Goal: Task Accomplishment & Management: Manage account settings

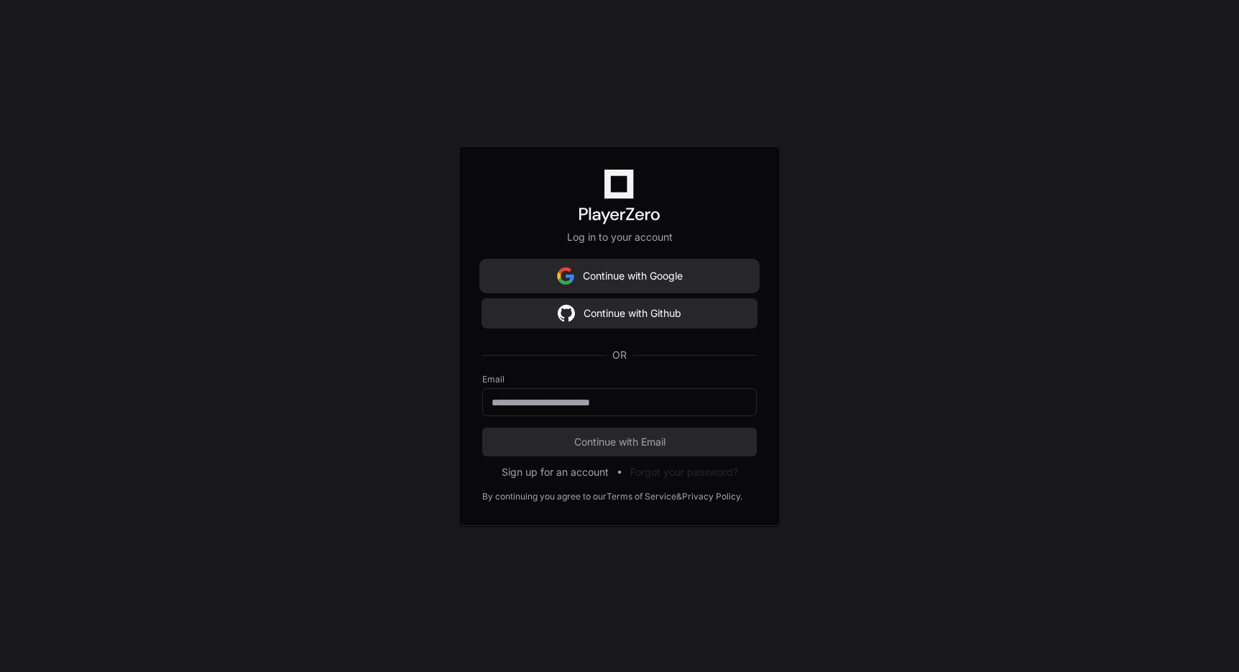
click at [571, 286] on img at bounding box center [565, 276] width 17 height 29
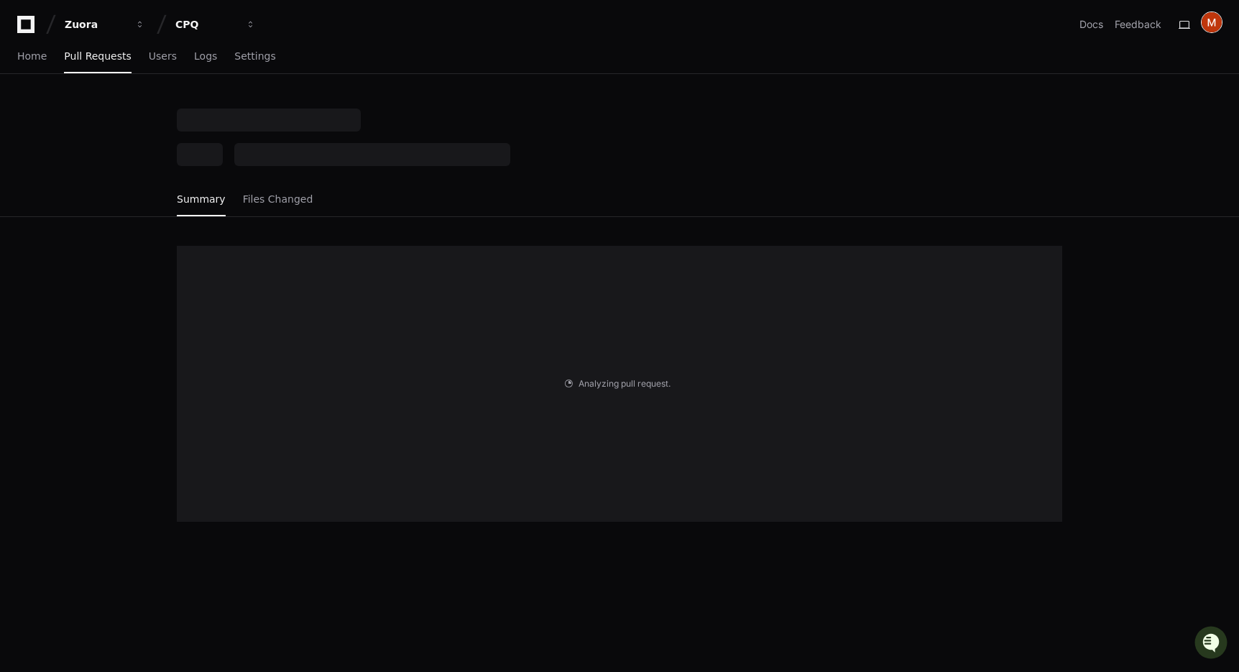
click at [1207, 27] on img at bounding box center [1212, 22] width 20 height 20
click at [777, 114] on div at bounding box center [620, 138] width 886 height 58
click at [30, 22] on icon at bounding box center [26, 24] width 29 height 17
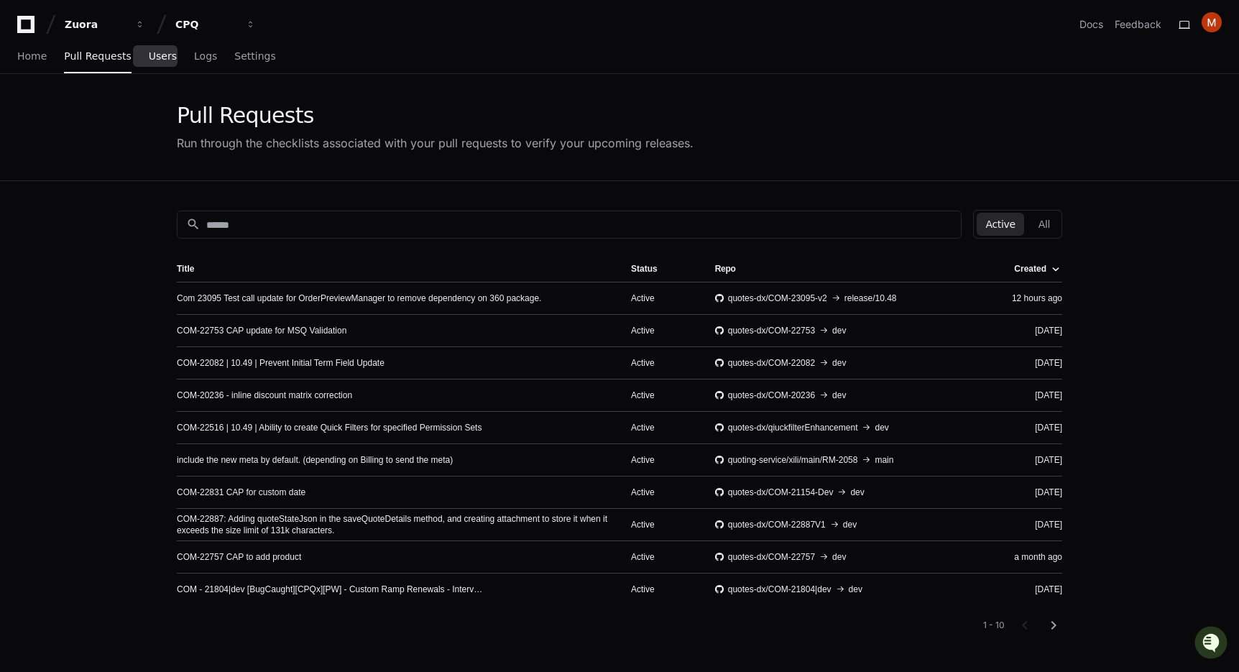
click at [156, 65] on link "Users" at bounding box center [163, 56] width 28 height 33
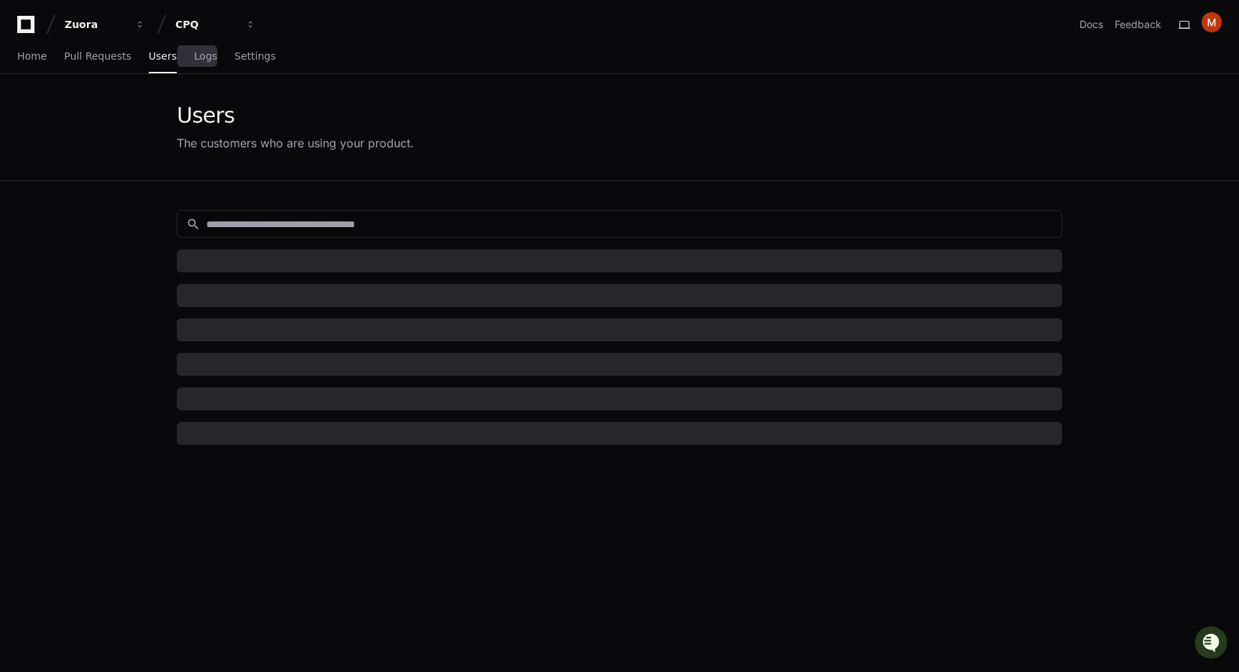
click at [206, 60] on span "Logs" at bounding box center [205, 56] width 23 height 9
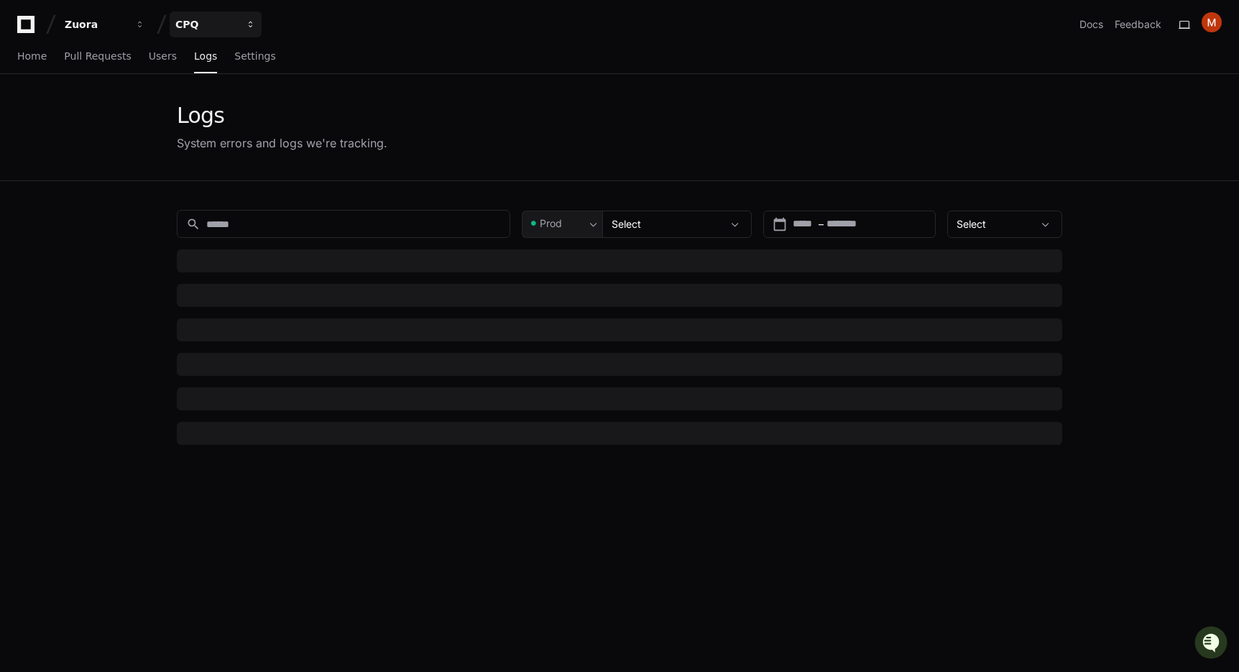
click at [220, 28] on div "CPQ" at bounding box center [206, 24] width 62 height 14
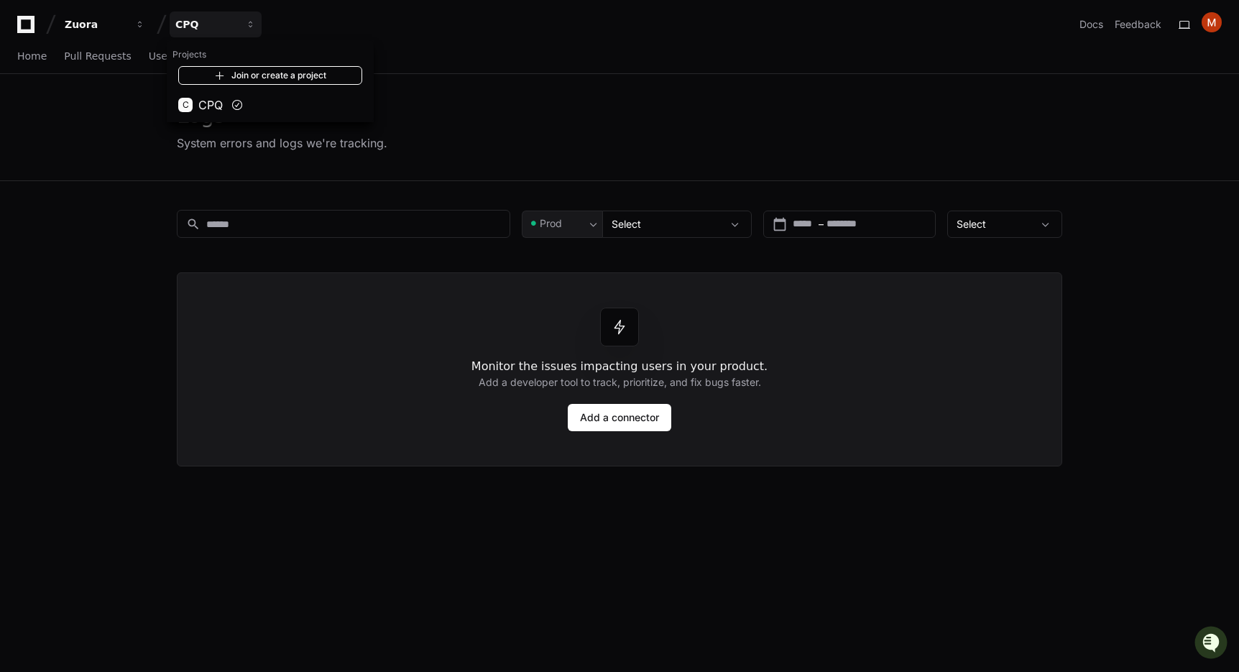
click at [222, 68] on link "Join or create a project" at bounding box center [270, 75] width 184 height 19
click at [263, 55] on span "Settings" at bounding box center [254, 56] width 41 height 9
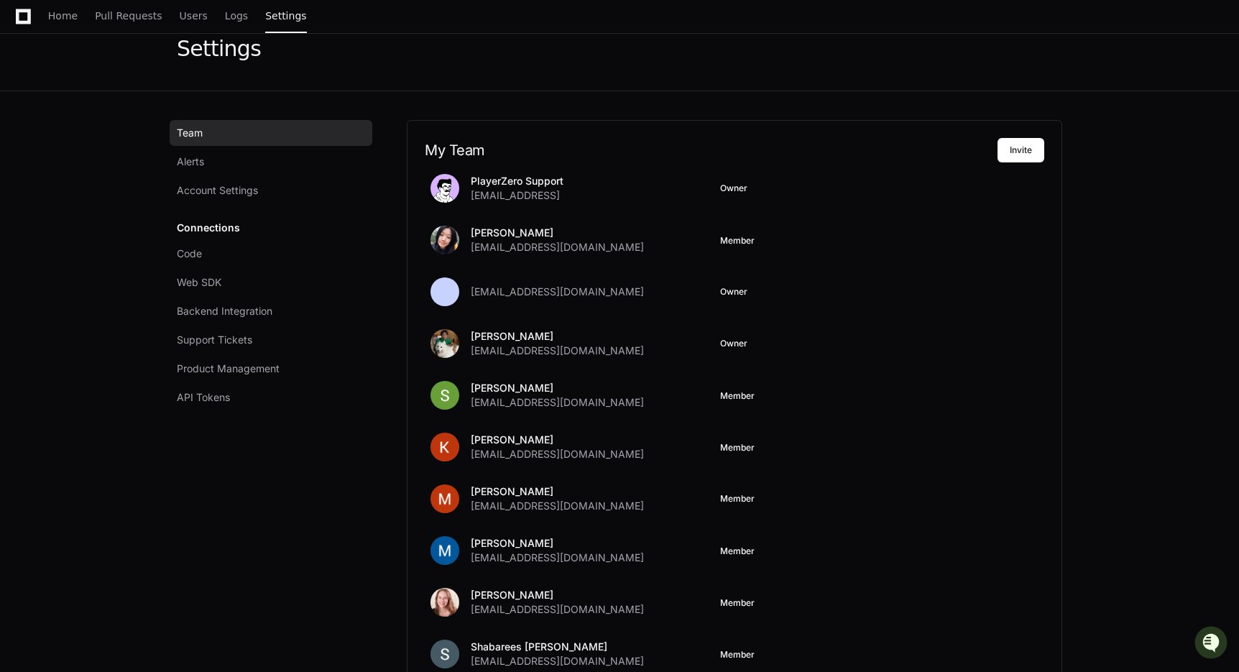
scroll to position [64, 0]
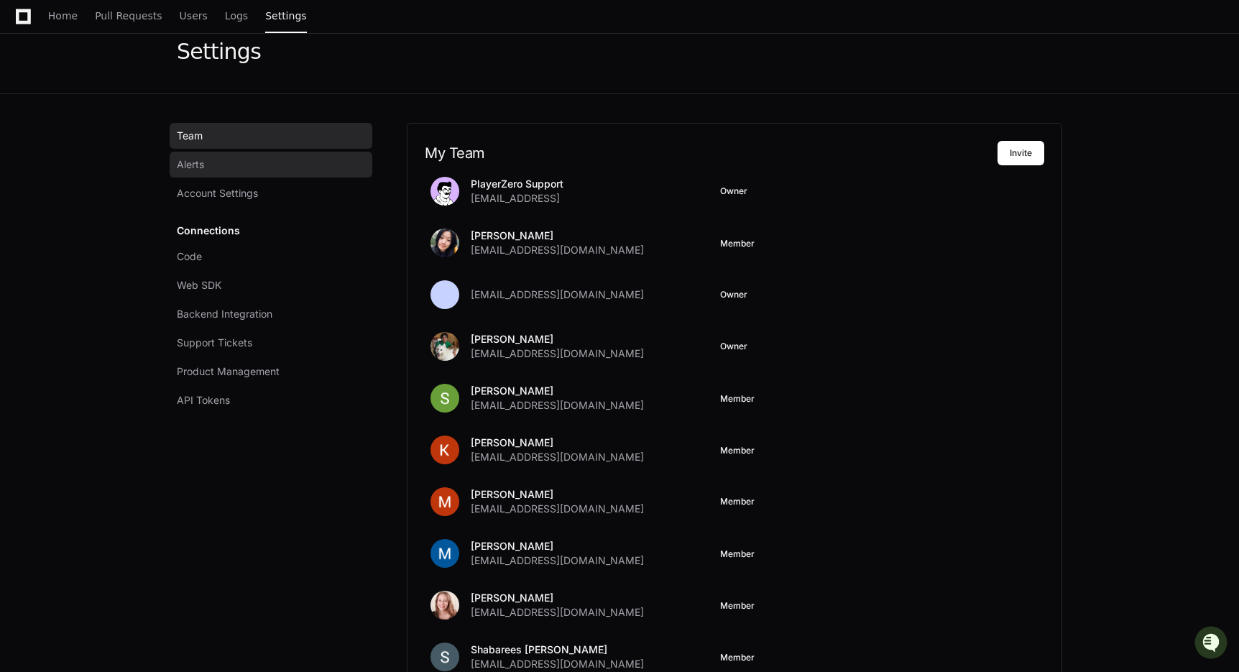
click at [265, 168] on link "Alerts" at bounding box center [271, 165] width 203 height 26
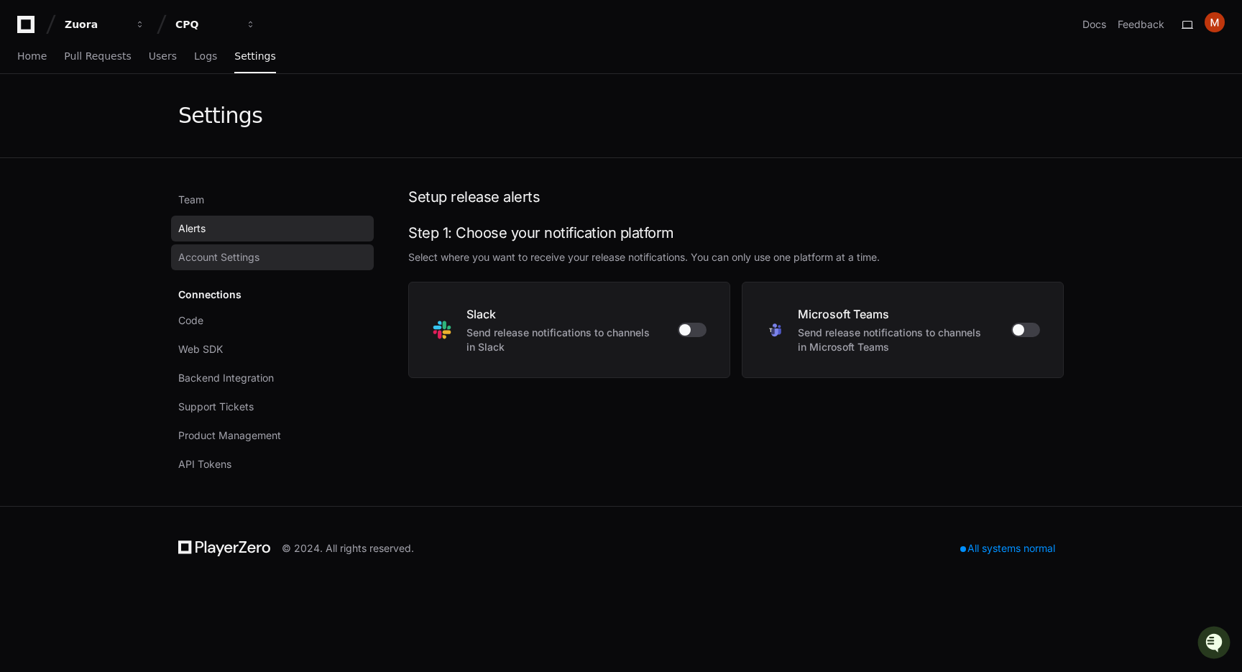
click at [263, 254] on link "Account Settings" at bounding box center [272, 257] width 203 height 26
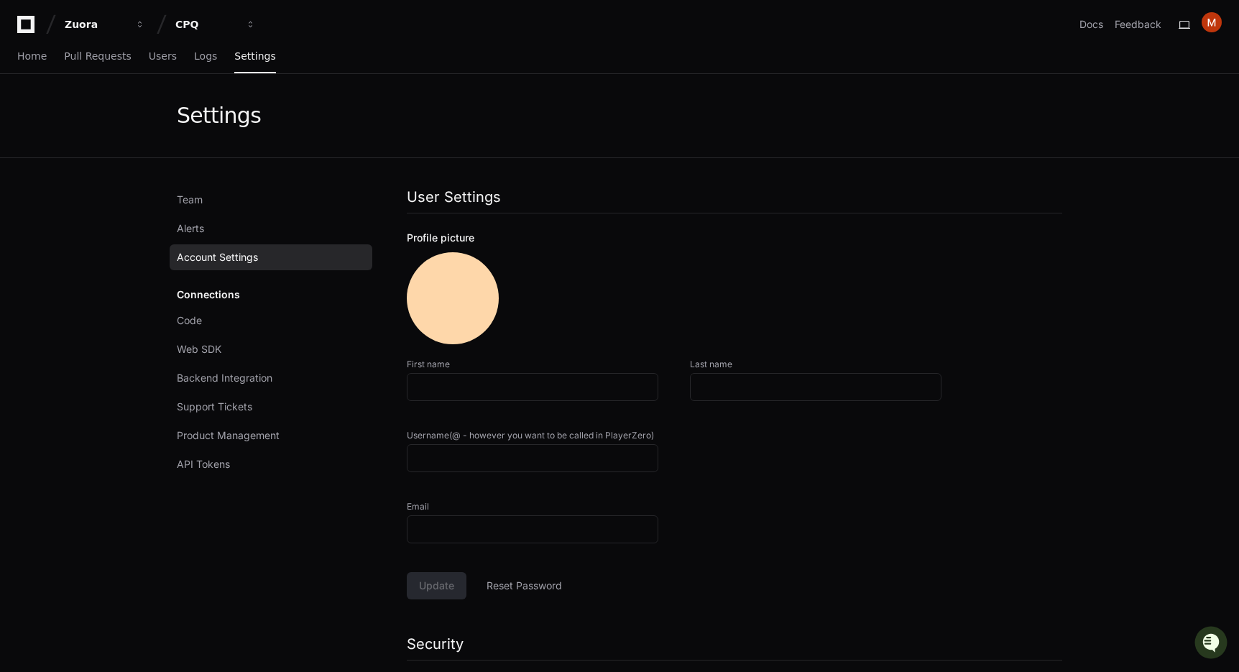
type input "********"
type input "******"
type input "*******"
type input "**********"
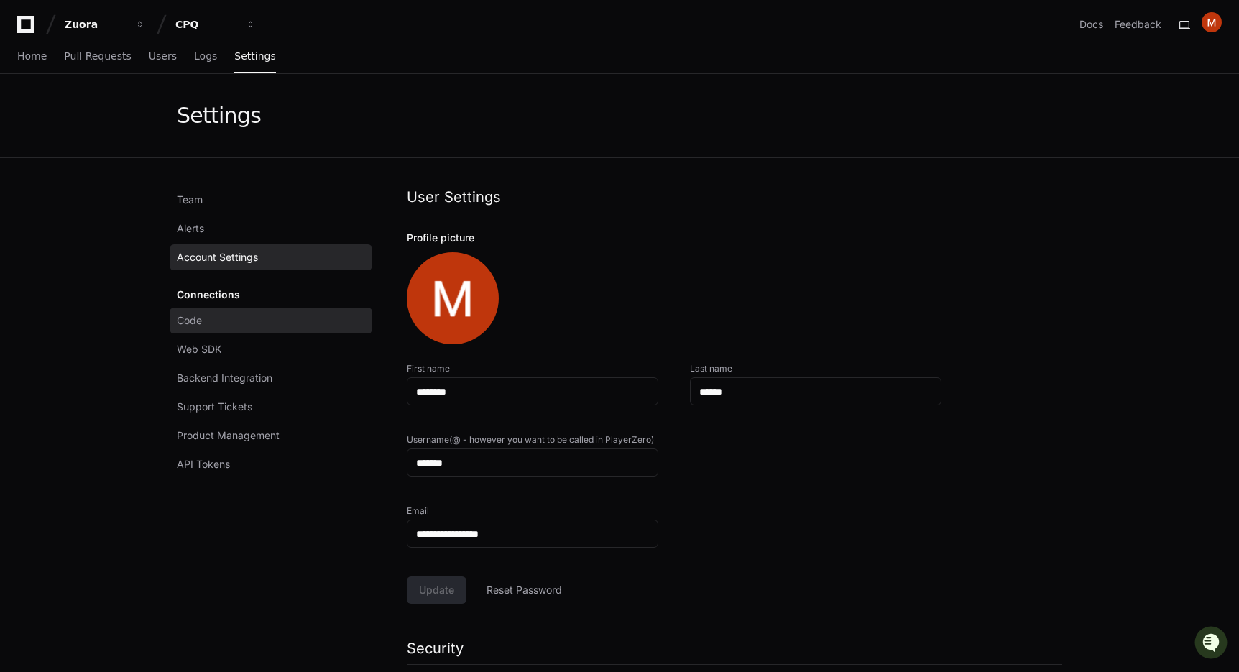
click at [259, 310] on link "Code" at bounding box center [271, 321] width 203 height 26
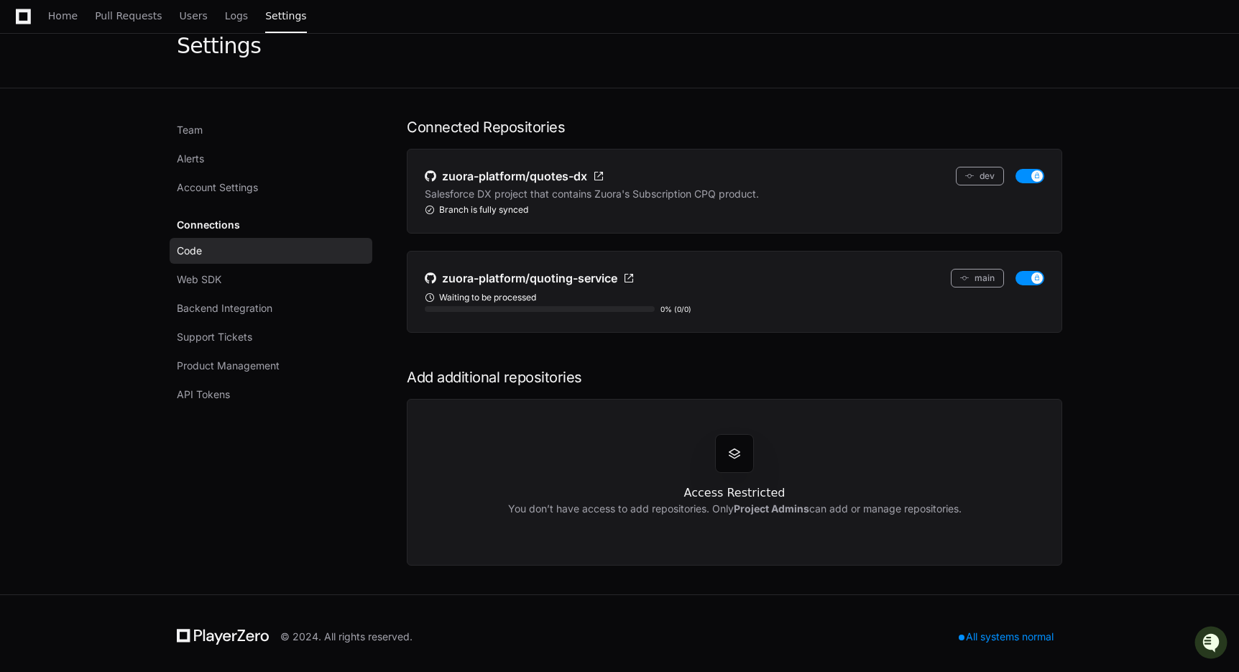
scroll to position [71, 0]
click at [243, 139] on link "Team" at bounding box center [271, 129] width 203 height 26
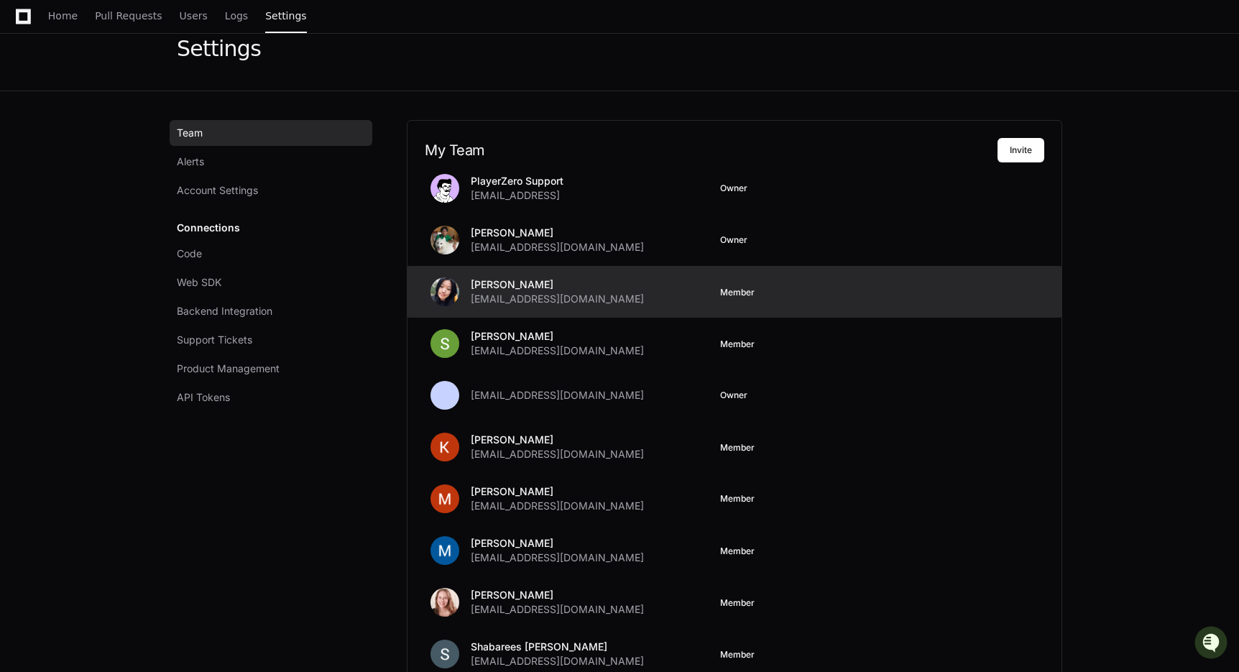
scroll to position [69, 0]
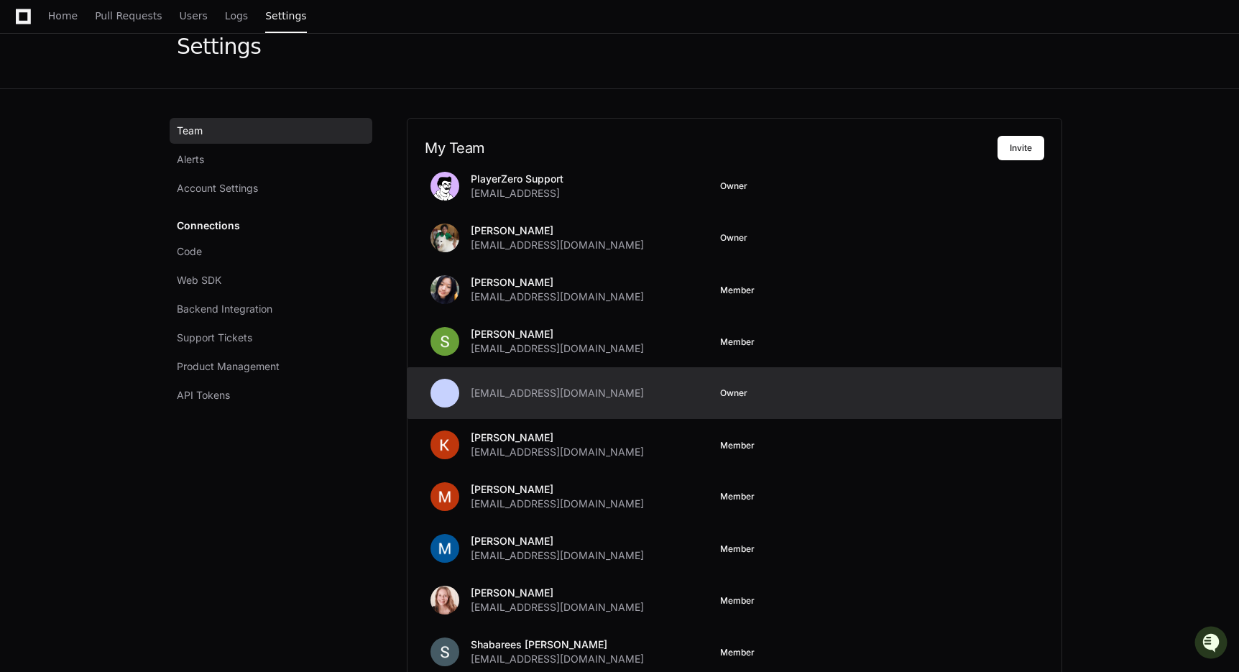
click at [493, 393] on span "[EMAIL_ADDRESS][DOMAIN_NAME]" at bounding box center [557, 393] width 173 height 14
copy span "adelima"
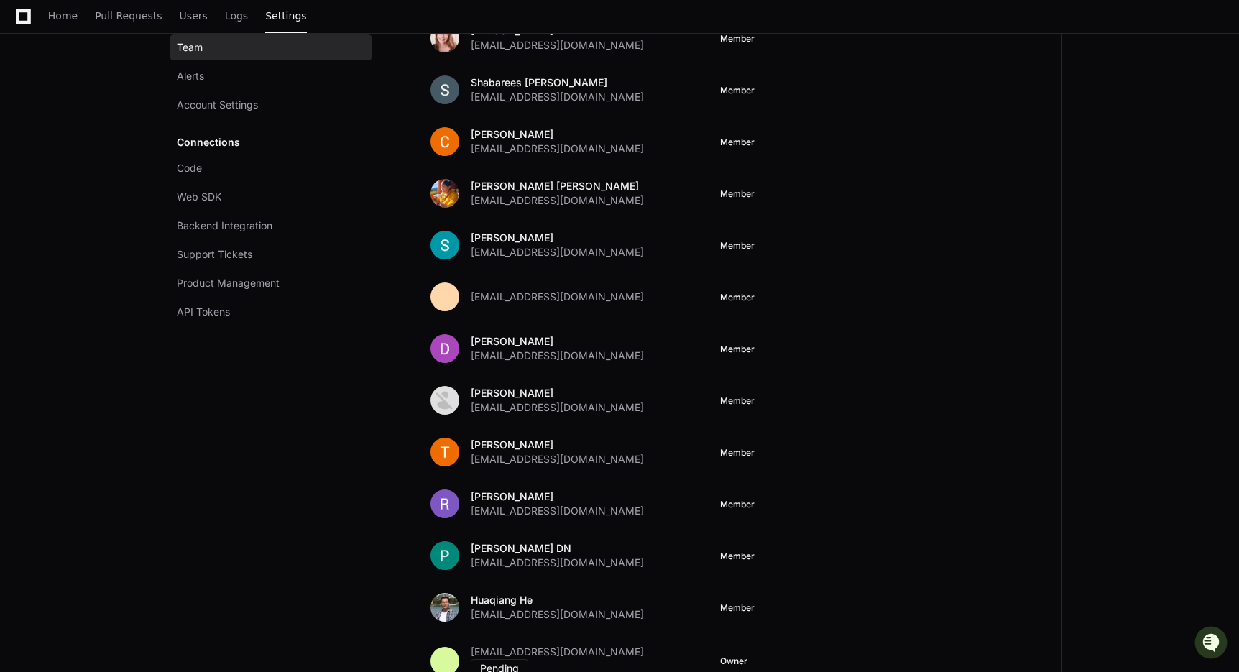
scroll to position [0, 0]
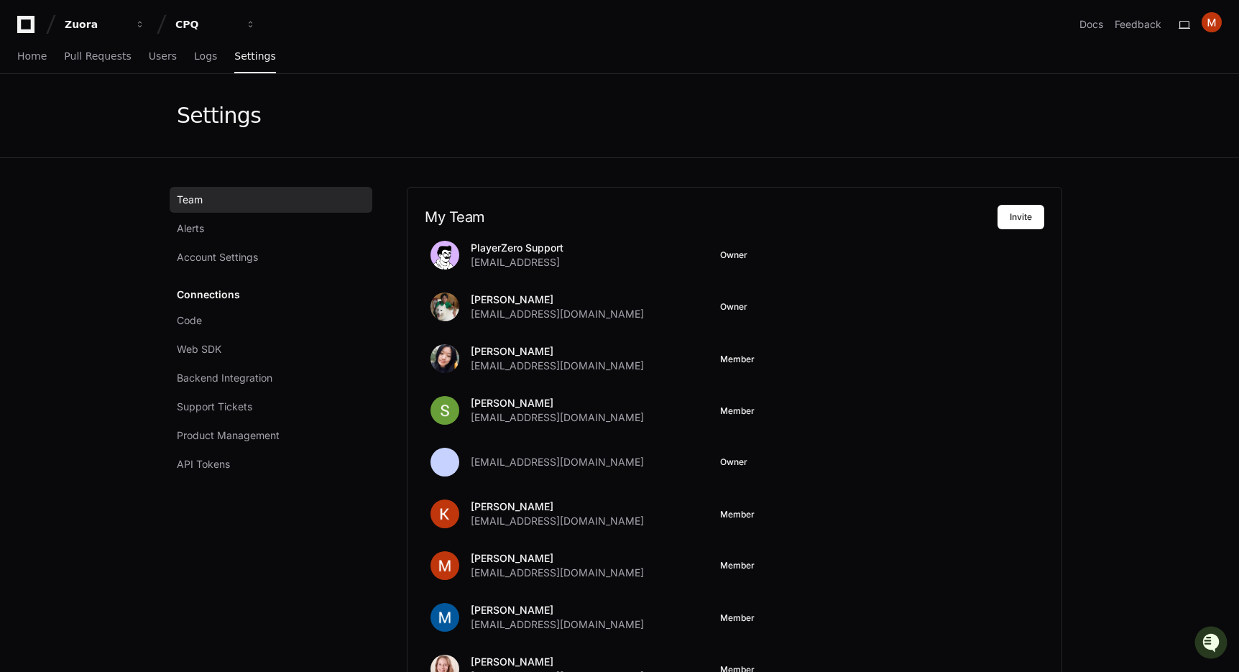
click at [633, 147] on div "Settings" at bounding box center [620, 115] width 920 height 83
